Goal: Task Accomplishment & Management: Use online tool/utility

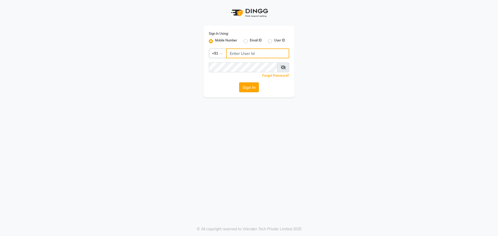
type input "9440230781"
click at [249, 90] on button "Sign In" at bounding box center [249, 87] width 20 height 10
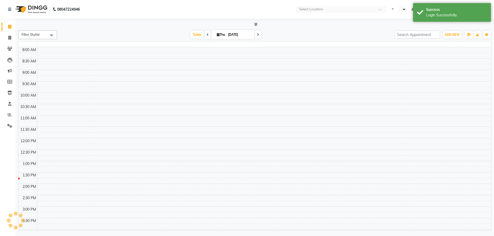
select select "en"
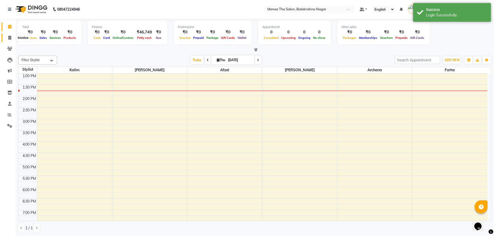
click at [8, 38] on icon at bounding box center [9, 38] width 3 height 4
select select "service"
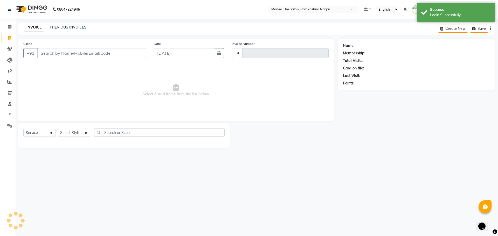
type input "0474"
select select "8200"
type input "8"
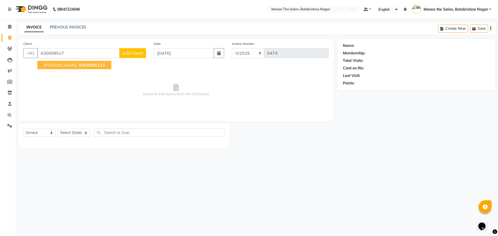
click at [55, 62] on span "[PERSON_NAME]" at bounding box center [60, 64] width 33 height 5
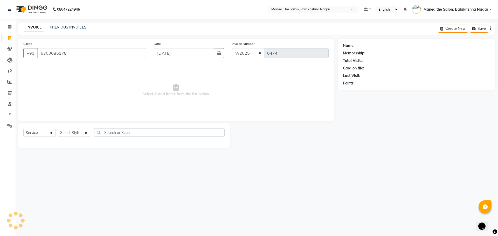
type input "6300085178"
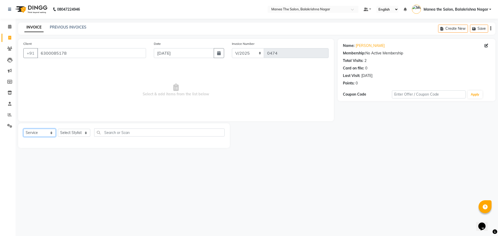
click at [47, 131] on select "Select Service Product Membership Package Voucher Prepaid Gift Card" at bounding box center [39, 133] width 32 height 8
click at [23, 129] on select "Select Service Product Membership Package Voucher Prepaid Gift Card" at bounding box center [39, 133] width 32 height 8
click at [86, 132] on select "Select Stylist [PERSON_NAME] [PERSON_NAME] [PERSON_NAME]" at bounding box center [74, 133] width 32 height 8
select select "80763"
click at [58, 129] on select "Select Stylist [PERSON_NAME] [PERSON_NAME] [PERSON_NAME]" at bounding box center [74, 133] width 32 height 8
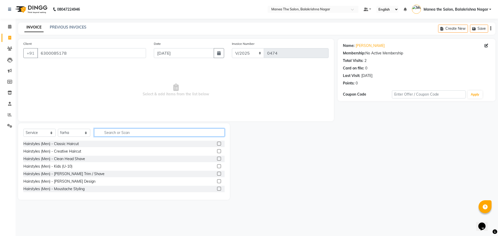
drag, startPoint x: 118, startPoint y: 135, endPoint x: 118, endPoint y: 127, distance: 7.8
click at [118, 135] on input "text" at bounding box center [159, 133] width 130 height 8
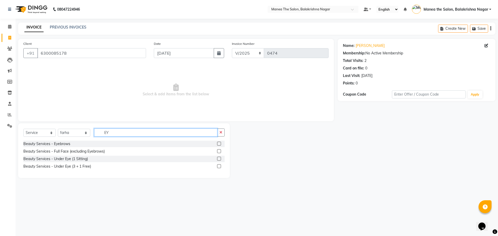
type input "EY"
click at [73, 143] on div "Beauty Services - Eyebrows" at bounding box center [123, 144] width 201 height 6
click at [218, 143] on label at bounding box center [219, 144] width 4 height 4
click at [218, 143] on input "checkbox" at bounding box center [218, 143] width 3 height 3
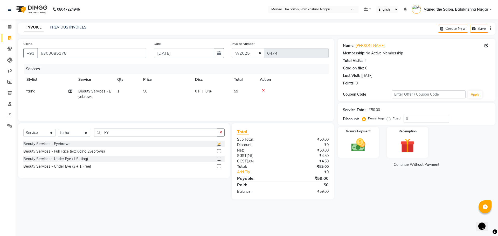
checkbox input "false"
click at [147, 92] on span "50" at bounding box center [145, 91] width 4 height 5
select select "80763"
click at [180, 91] on input "50" at bounding box center [190, 93] width 46 height 8
type input "5"
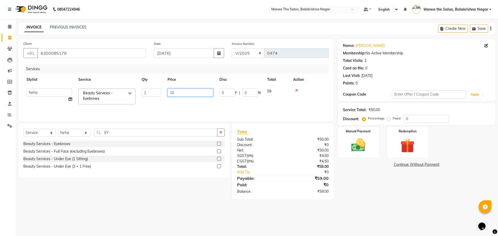
type input "100"
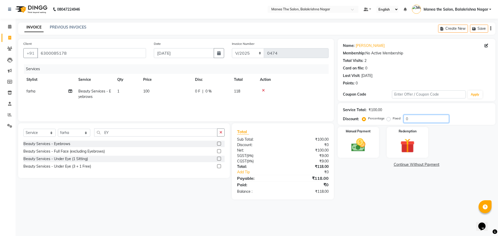
click at [410, 117] on input "0" at bounding box center [425, 119] width 45 height 8
type input "30"
click at [354, 140] on img at bounding box center [358, 145] width 24 height 17
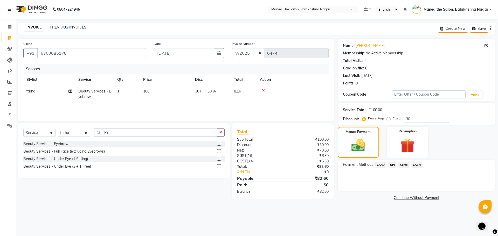
click at [419, 165] on span "CASH" at bounding box center [416, 165] width 11 height 6
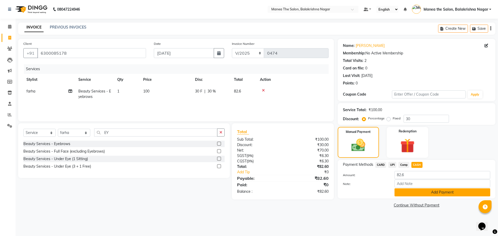
click at [432, 192] on button "Add Payment" at bounding box center [442, 192] width 96 height 8
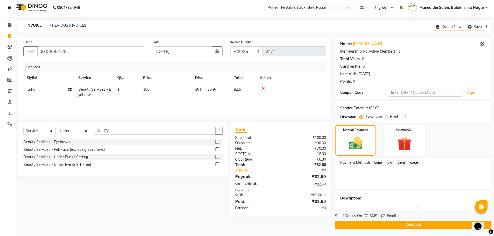
scroll to position [2, 0]
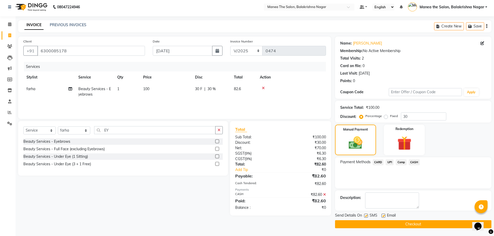
click at [418, 161] on span "CASH" at bounding box center [413, 162] width 11 height 6
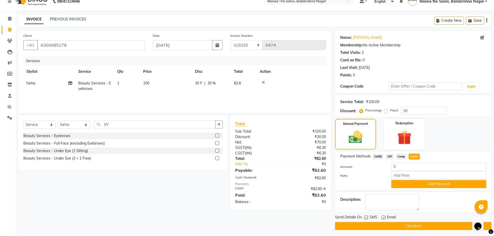
scroll to position [10, 0]
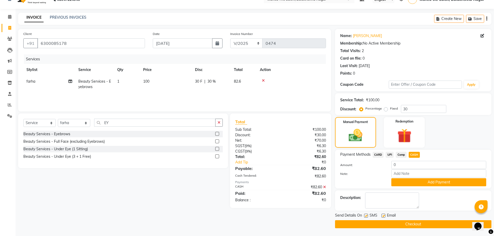
click at [410, 225] on button "Checkout" at bounding box center [413, 224] width 156 height 8
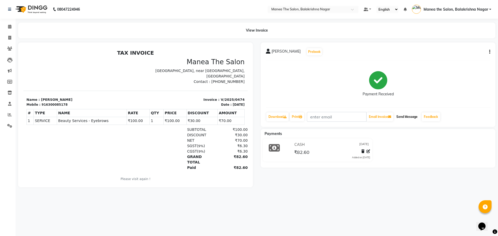
click at [412, 117] on button "Send Message" at bounding box center [406, 116] width 25 height 9
click at [13, 49] on span at bounding box center [9, 49] width 9 height 6
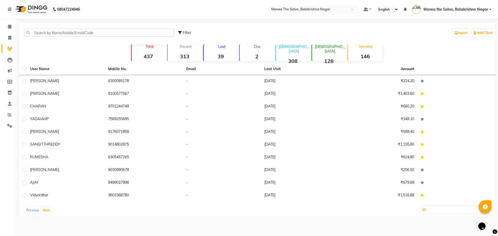
click at [36, 209] on div "Previous Next" at bounding box center [257, 210] width 472 height 8
click at [35, 211] on div "Previous Next" at bounding box center [257, 210] width 472 height 8
click at [44, 211] on button "Next" at bounding box center [46, 210] width 10 height 7
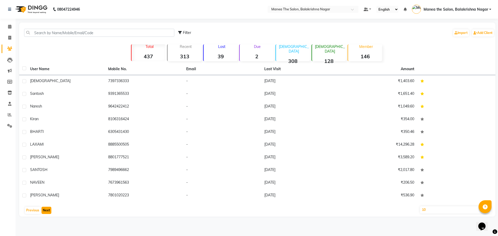
click at [44, 211] on button "Next" at bounding box center [46, 210] width 10 height 7
click at [45, 210] on button "Next" at bounding box center [46, 210] width 10 height 7
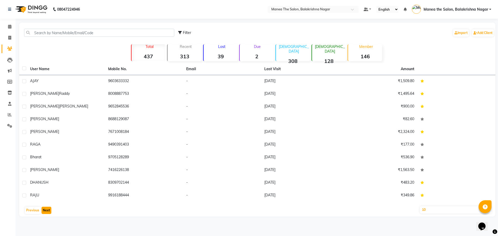
click at [45, 210] on button "Next" at bounding box center [46, 210] width 10 height 7
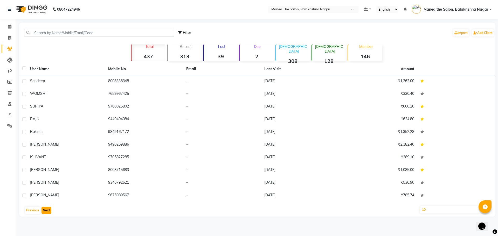
click at [45, 210] on button "Next" at bounding box center [46, 210] width 10 height 7
click at [33, 209] on button "Previous" at bounding box center [33, 210] width 16 height 7
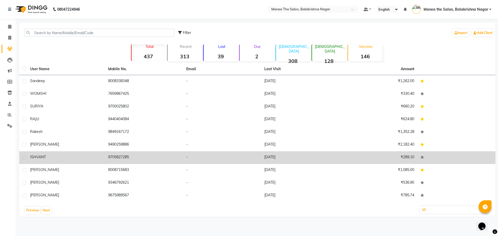
click at [88, 156] on div "ISHVANT" at bounding box center [66, 156] width 72 height 5
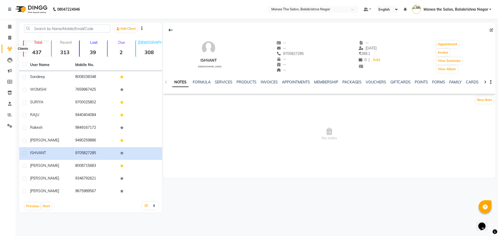
click at [7, 48] on span at bounding box center [9, 49] width 9 height 6
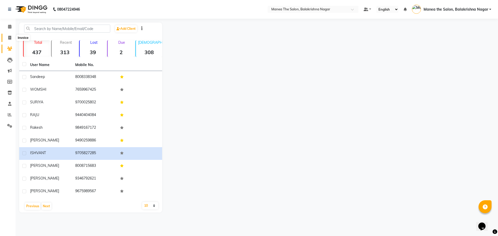
click at [8, 39] on icon at bounding box center [9, 38] width 3 height 4
select select "service"
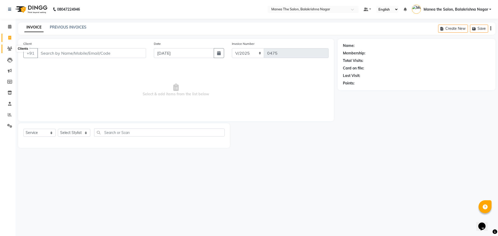
click at [8, 46] on span at bounding box center [9, 49] width 9 height 6
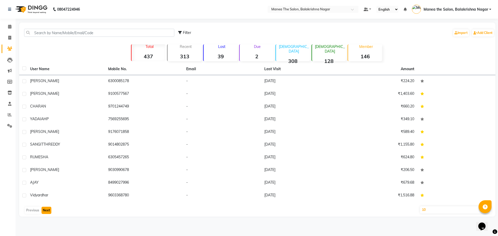
click at [48, 209] on button "Next" at bounding box center [46, 210] width 10 height 7
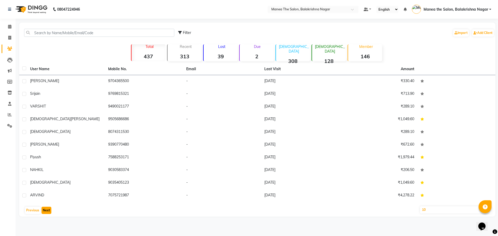
click at [48, 209] on button "Next" at bounding box center [46, 210] width 10 height 7
click at [46, 209] on button "Next" at bounding box center [46, 210] width 10 height 7
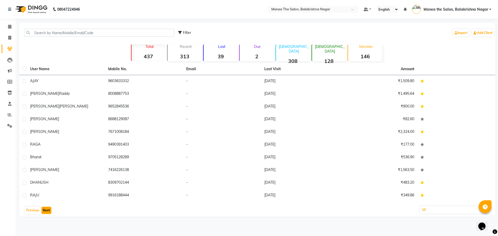
click at [46, 209] on button "Next" at bounding box center [46, 210] width 10 height 7
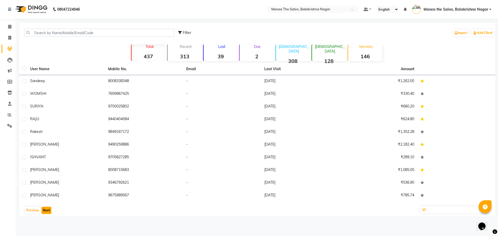
click at [46, 209] on button "Next" at bounding box center [46, 210] width 10 height 7
click at [32, 210] on button "Previous" at bounding box center [33, 210] width 16 height 7
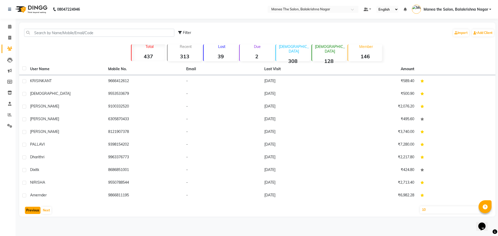
click at [31, 209] on button "Previous" at bounding box center [33, 210] width 16 height 7
click at [28, 211] on button "Previous" at bounding box center [33, 210] width 16 height 7
click at [32, 211] on button "Previous" at bounding box center [33, 210] width 16 height 7
click at [35, 212] on button "Previous" at bounding box center [33, 210] width 16 height 7
